Goal: Information Seeking & Learning: Learn about a topic

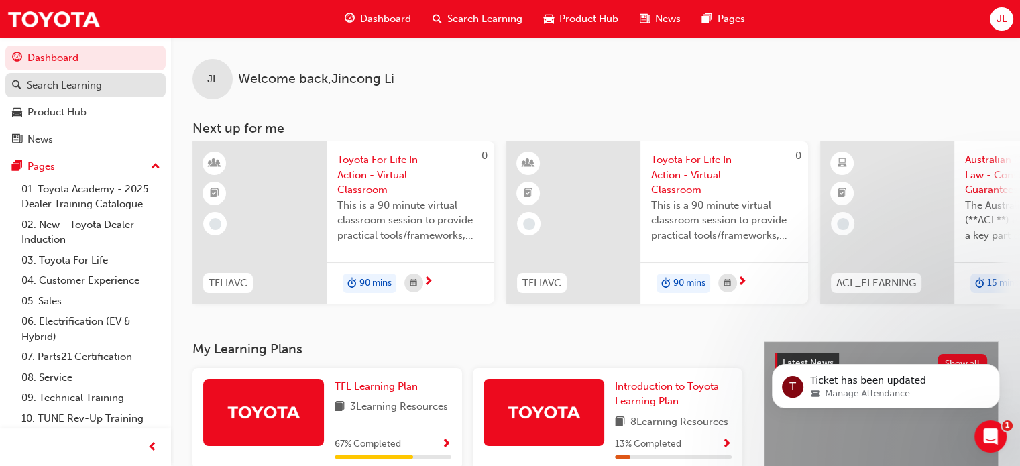
click at [101, 88] on div "Search Learning" at bounding box center [64, 85] width 75 height 15
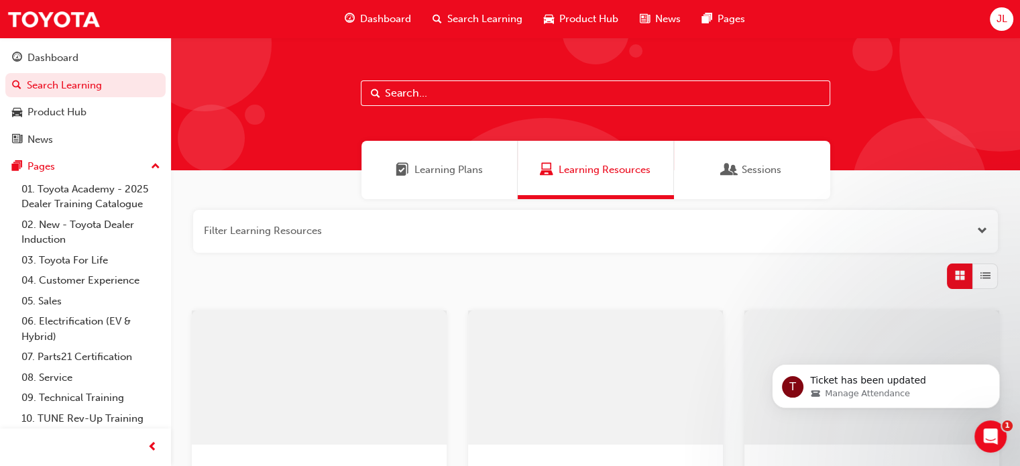
click at [485, 174] on div "Learning Plans" at bounding box center [439, 170] width 156 height 58
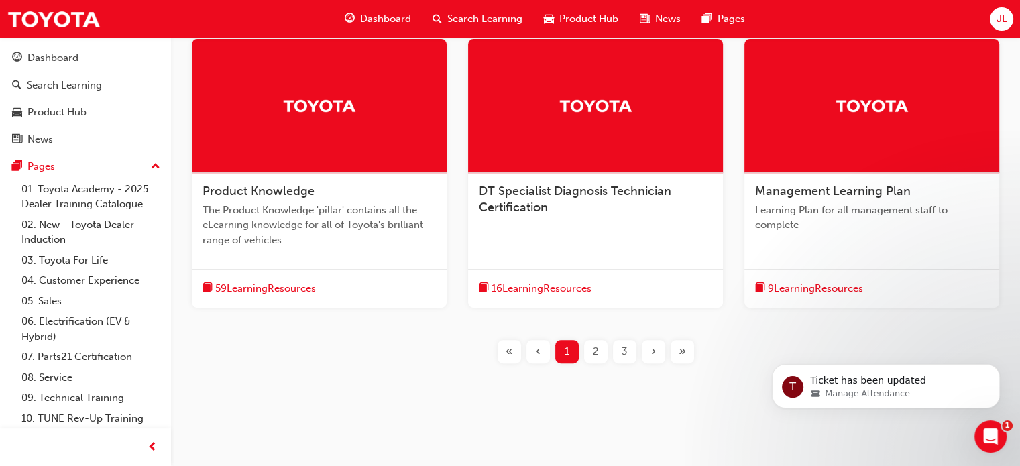
scroll to position [537, 0]
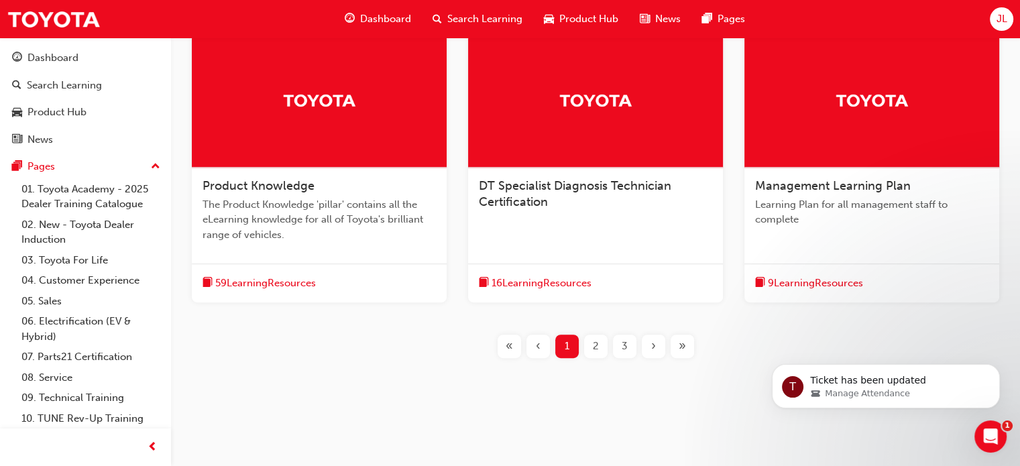
click at [622, 347] on span "3" at bounding box center [625, 346] width 6 height 15
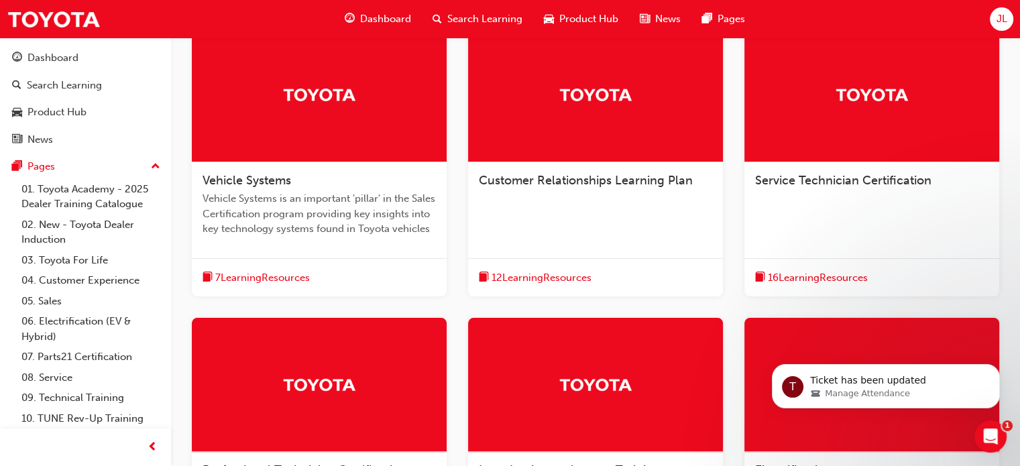
scroll to position [201, 0]
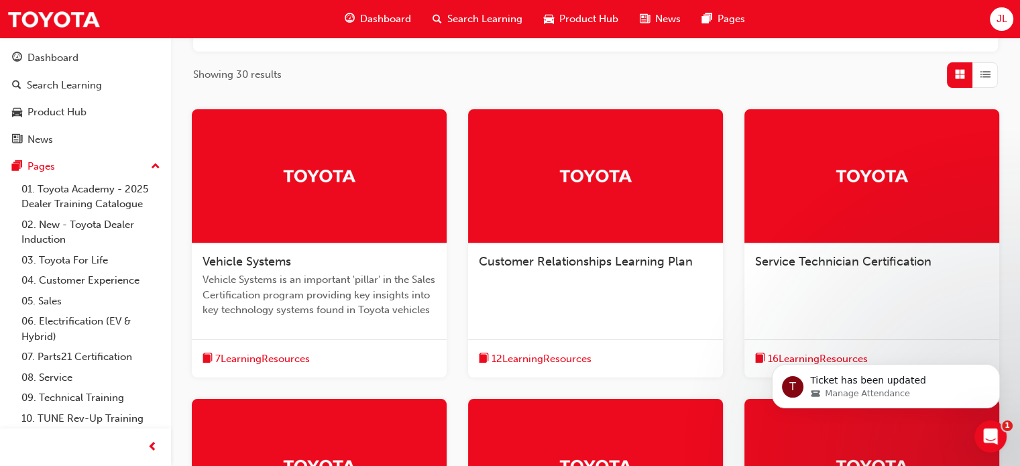
click at [866, 233] on div at bounding box center [871, 176] width 255 height 134
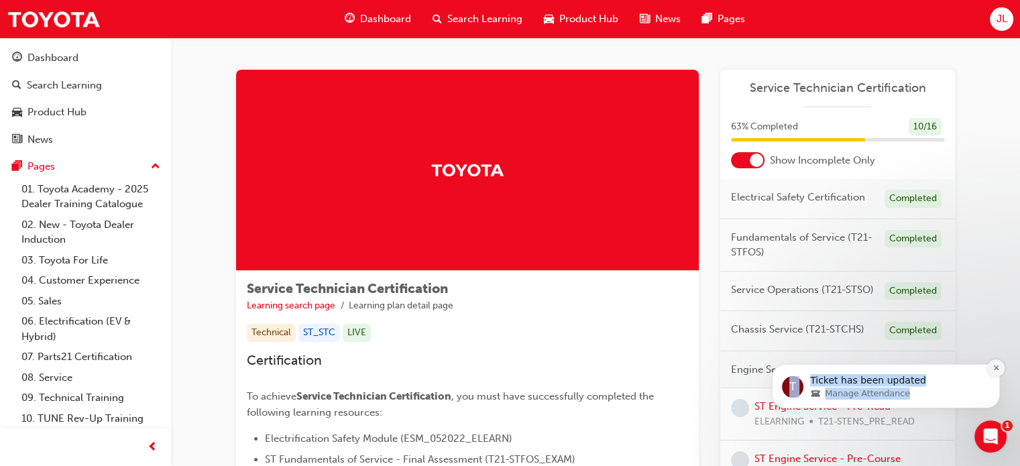
click at [997, 366] on div "T Ticket has been updated Manage Attendance" at bounding box center [886, 325] width 247 height 168
click at [997, 367] on icon "Dismiss notification" at bounding box center [996, 367] width 7 height 7
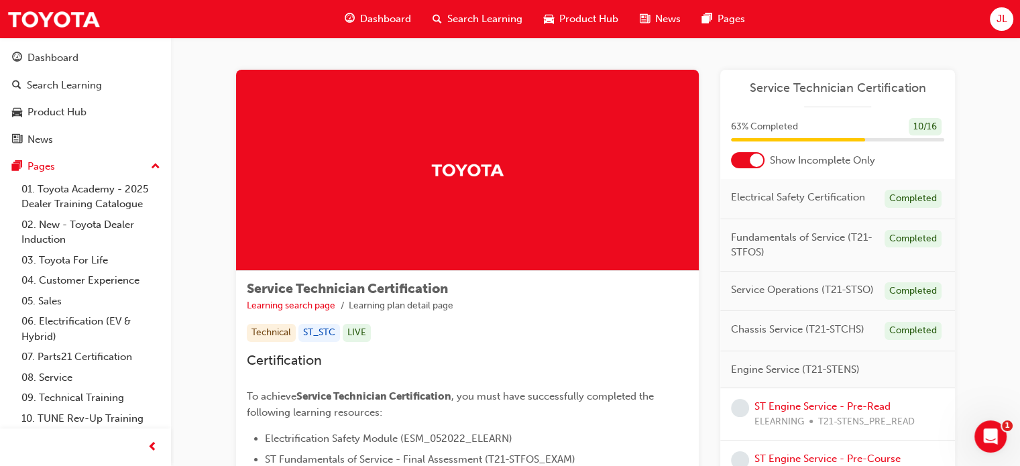
click at [990, 311] on div "Service Technician Certification Learning search page Learning plan detail page…" at bounding box center [595, 436] width 805 height 797
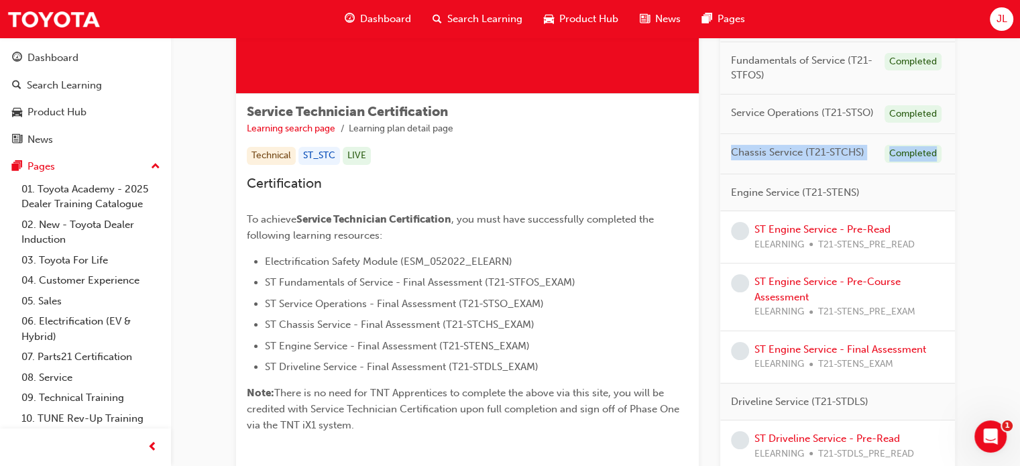
scroll to position [201, 0]
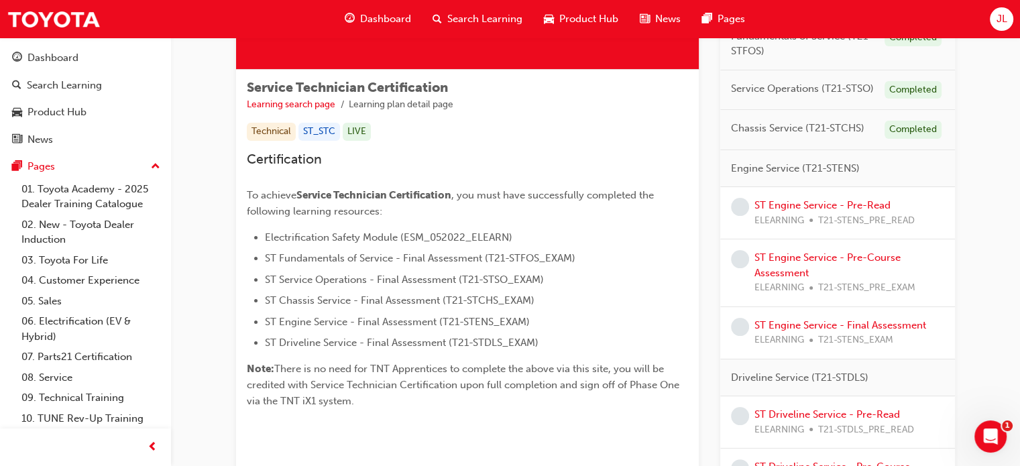
click at [986, 251] on div "Service Technician Certification Learning search page Learning plan detail page…" at bounding box center [595, 234] width 805 height 797
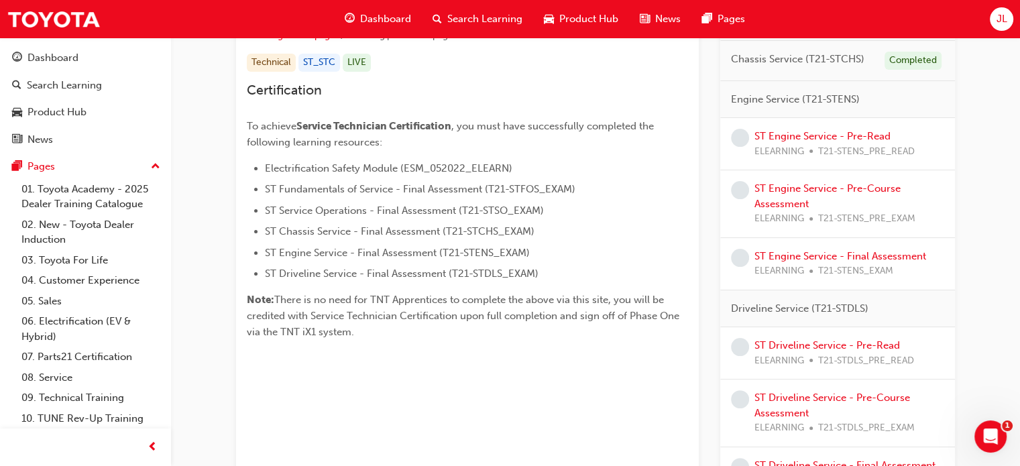
scroll to position [266, 0]
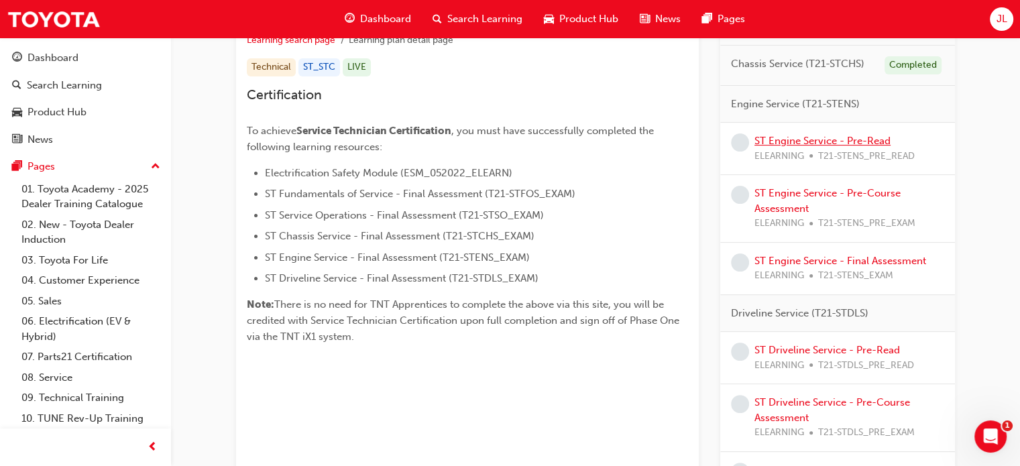
click at [840, 139] on link "ST Engine Service - Pre-Read" at bounding box center [822, 141] width 136 height 12
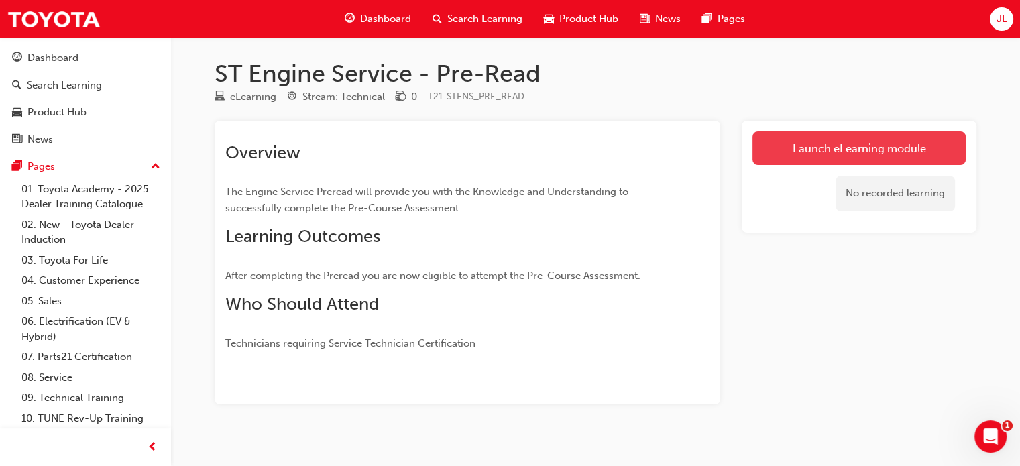
click at [789, 139] on link "Launch eLearning module" at bounding box center [858, 148] width 213 height 34
